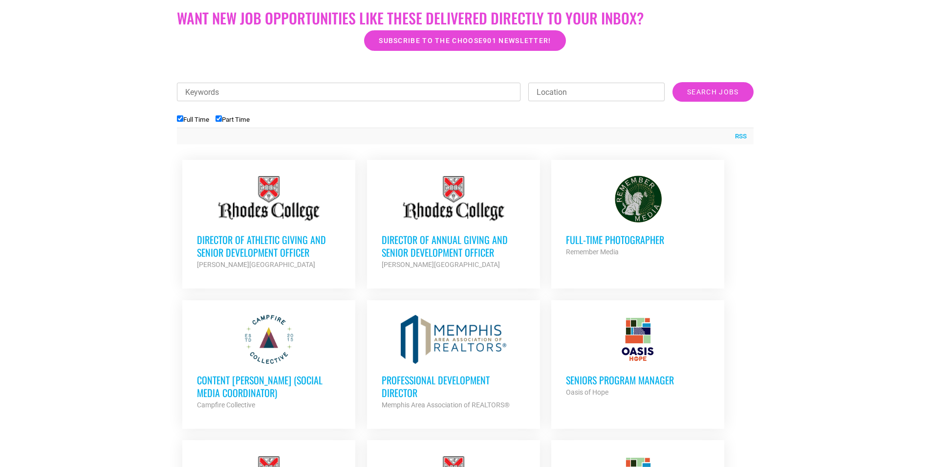
scroll to position [299, 0]
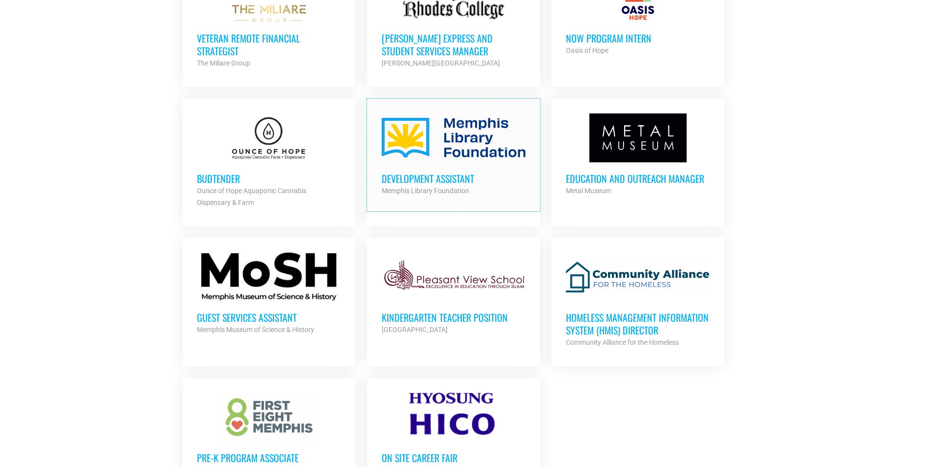
scroll to position [997, 0]
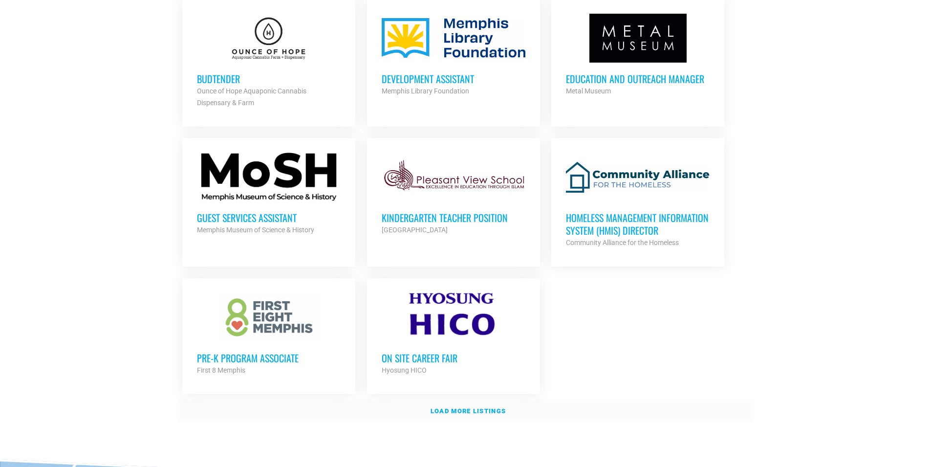
click at [453, 407] on strong "Load more listings" at bounding box center [468, 410] width 75 height 7
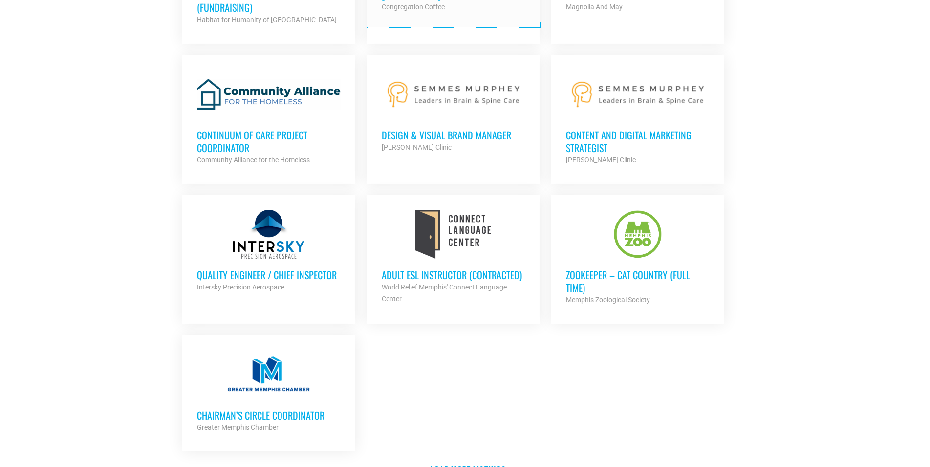
scroll to position [1944, 0]
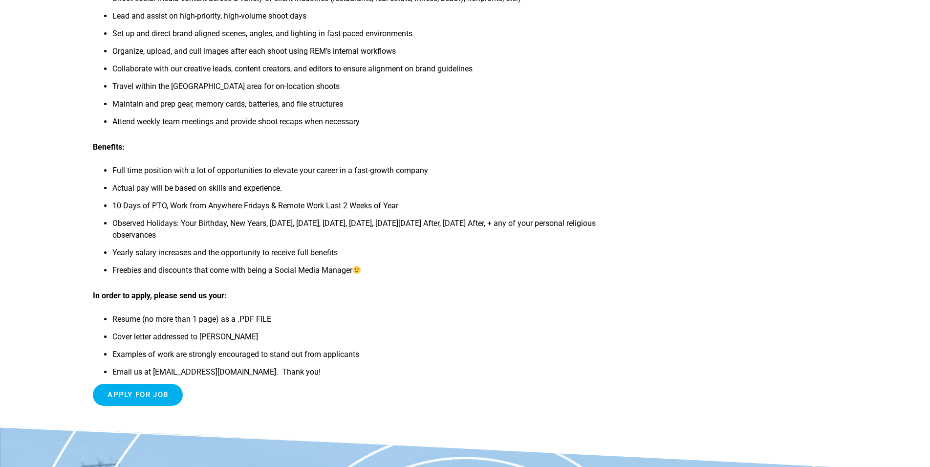
scroll to position [399, 0]
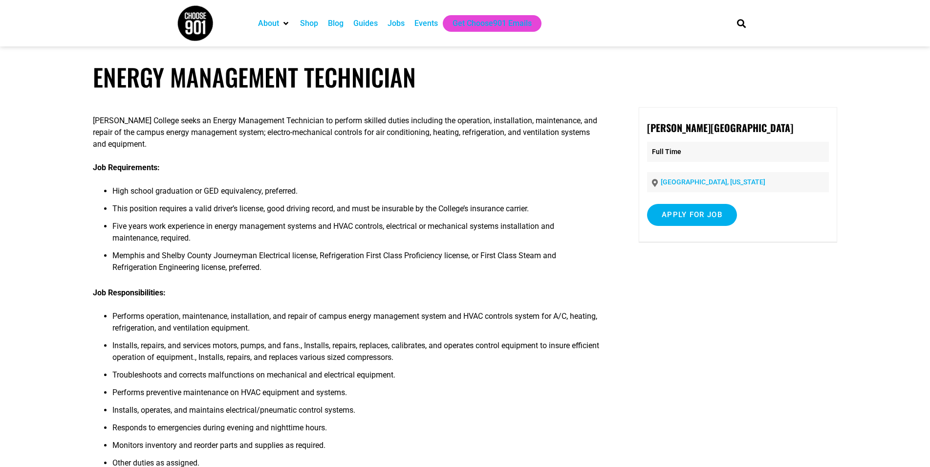
click at [461, 271] on li "Memphis and Shelby County Journeyman Electrical license, Refrigeration First Cl…" at bounding box center [356, 264] width 489 height 29
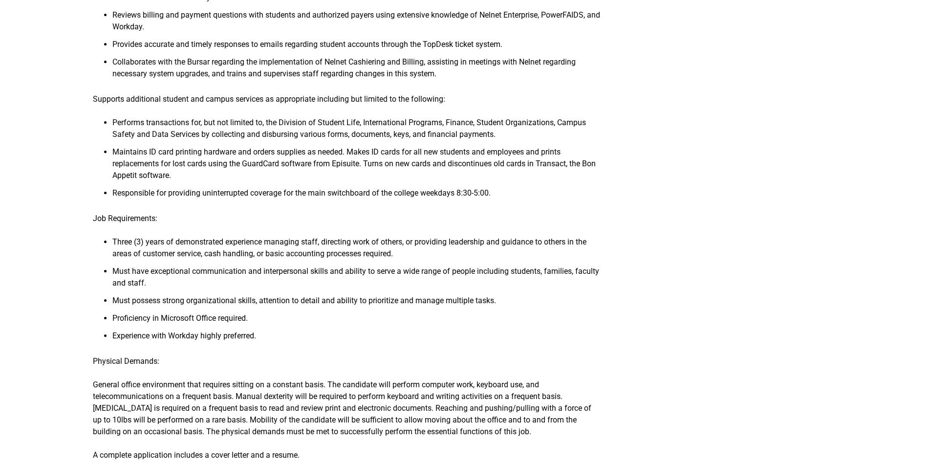
scroll to position [997, 0]
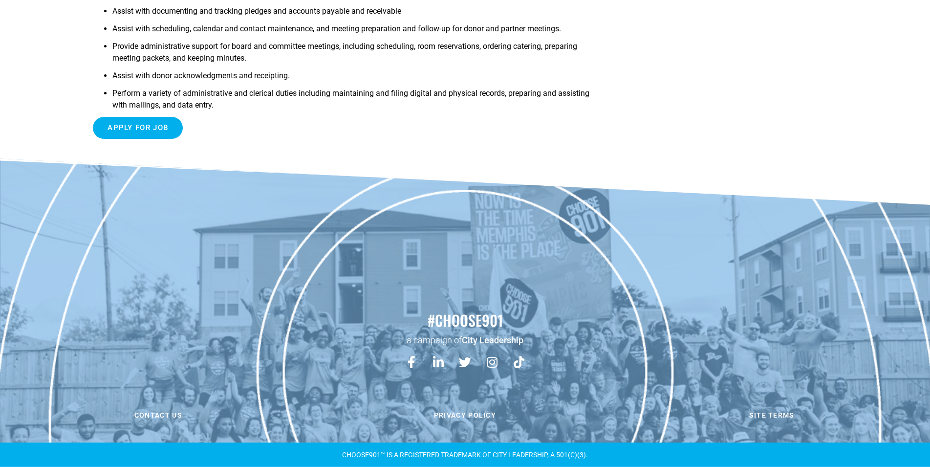
scroll to position [106, 0]
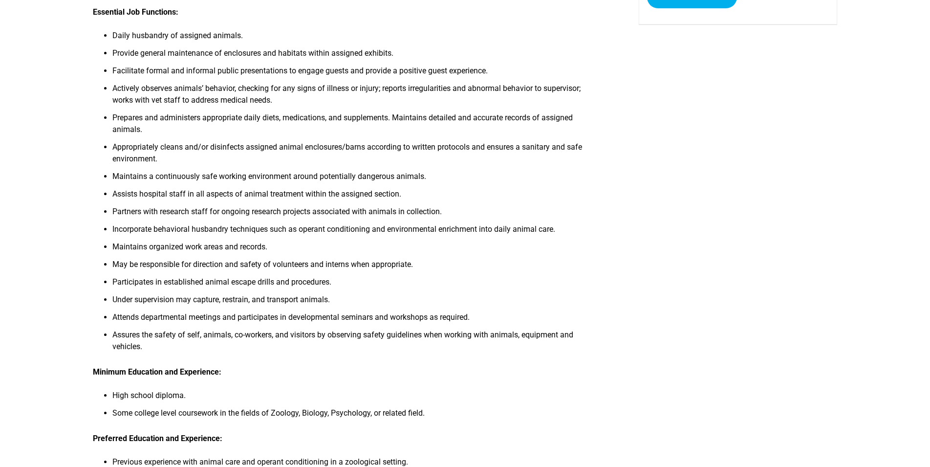
scroll to position [50, 0]
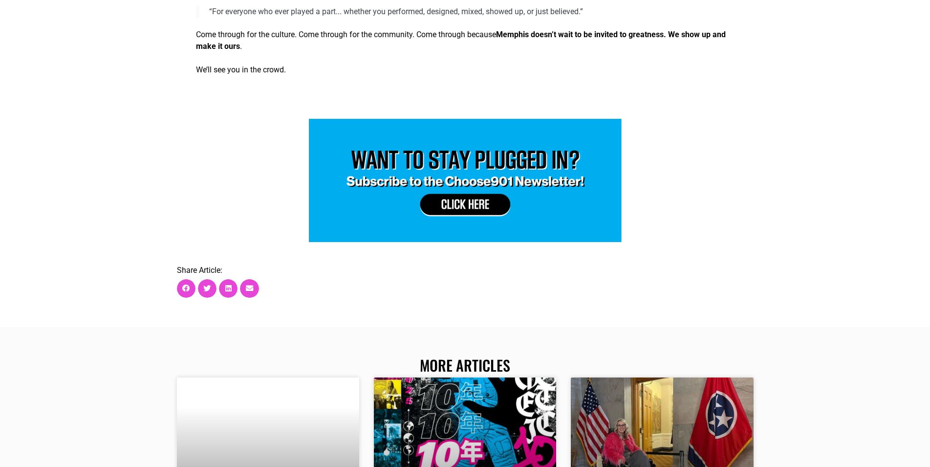
scroll to position [2194, 0]
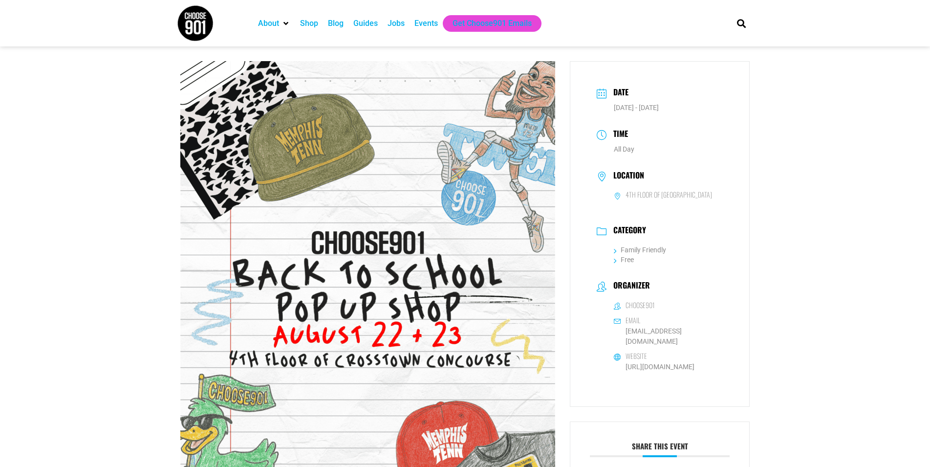
scroll to position [249, 0]
